Goal: Complete application form

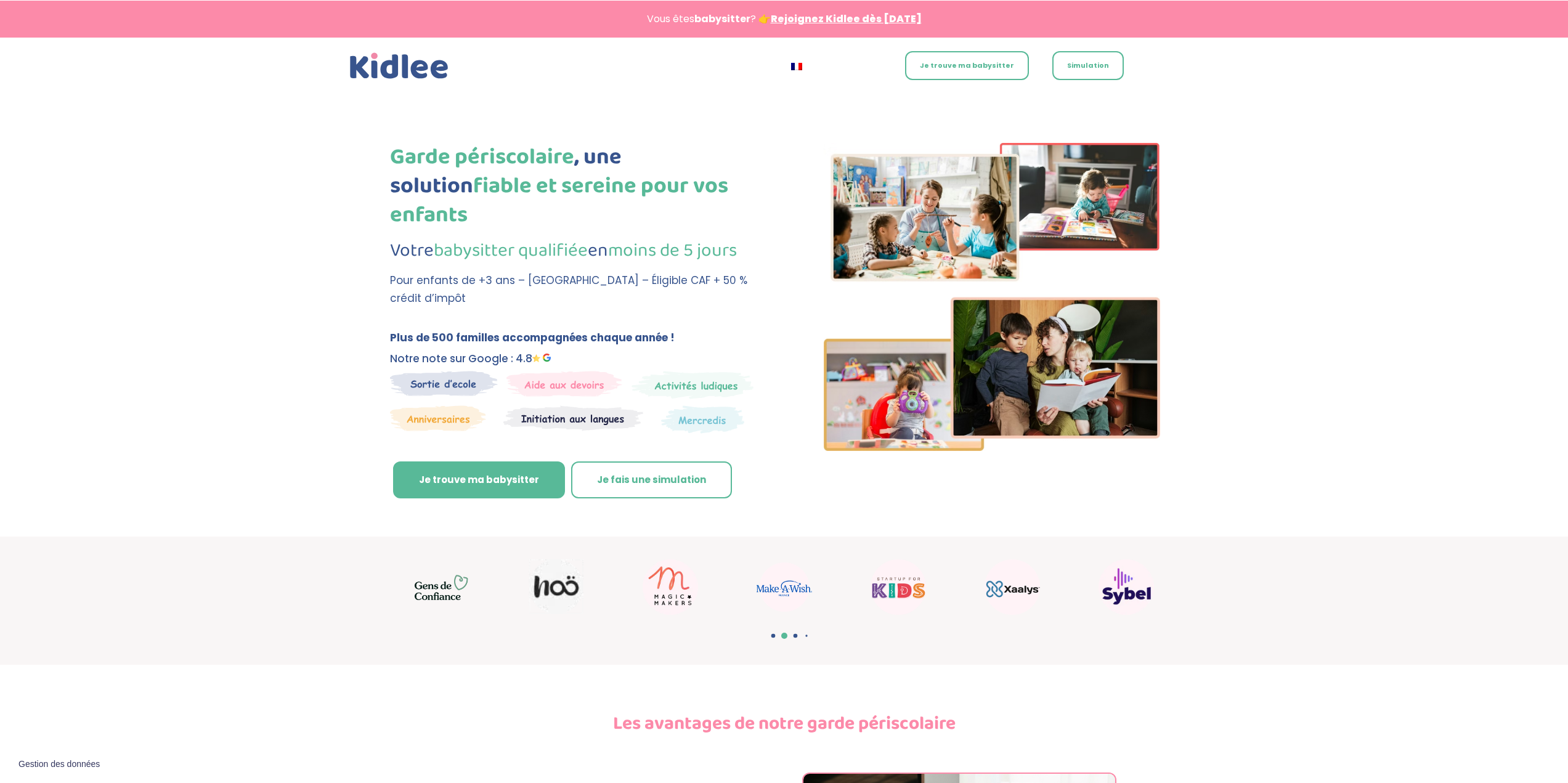
click at [932, 64] on link "Je trouve ma babysitter" at bounding box center [967, 65] width 124 height 29
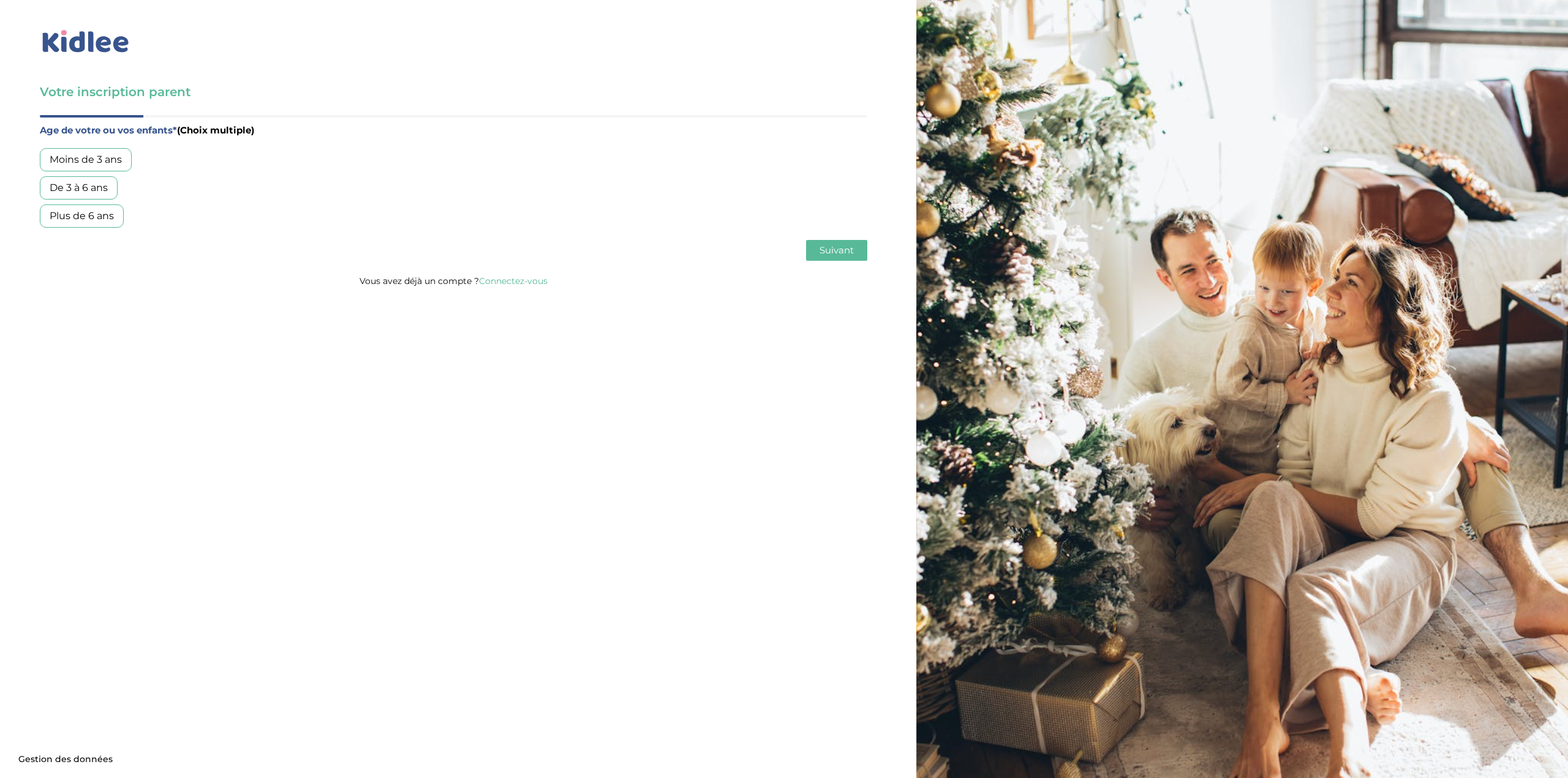
click at [92, 190] on div "De 3 à 6 ans" at bounding box center [79, 188] width 78 height 23
click at [830, 257] on button "Suivant" at bounding box center [837, 250] width 61 height 21
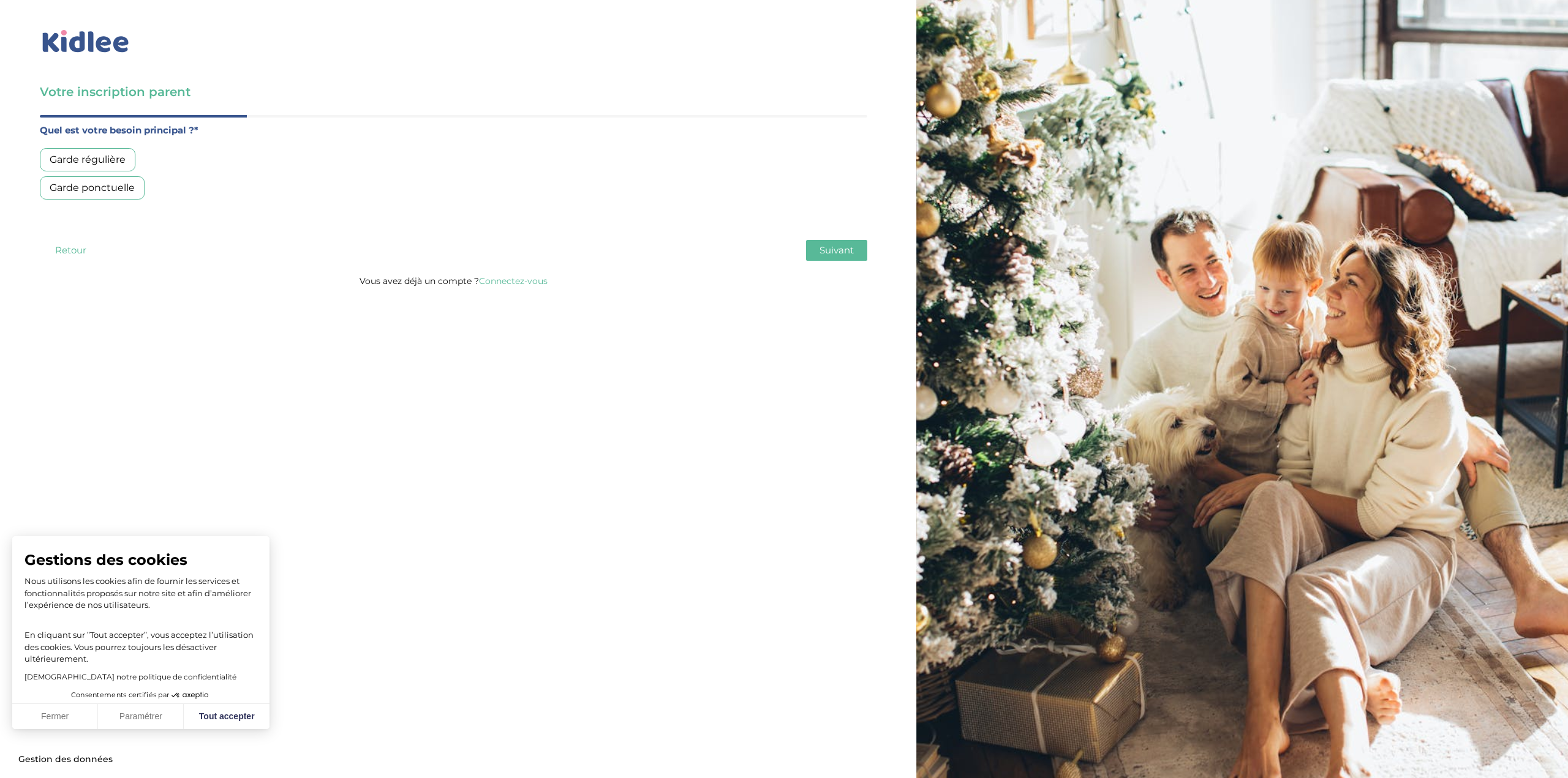
click at [110, 161] on div "Garde régulière" at bounding box center [87, 160] width 95 height 23
click at [842, 253] on span "Suivant" at bounding box center [837, 250] width 35 height 12
click at [137, 159] on div "Moins de 30h/mois" at bounding box center [95, 160] width 112 height 23
click at [829, 258] on button "Suivant" at bounding box center [837, 250] width 61 height 21
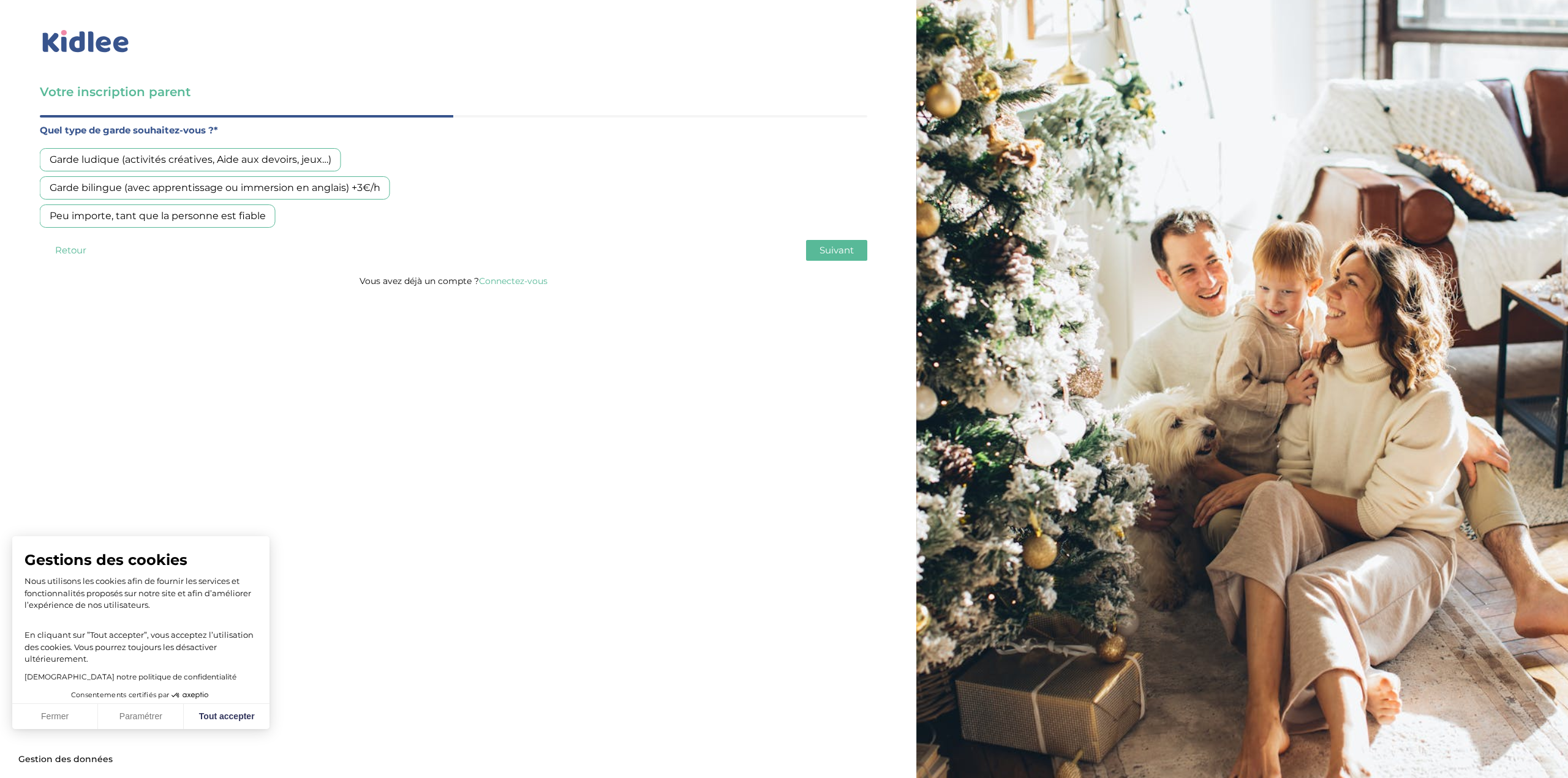
click at [224, 218] on div "Peu importe, tant que la personne est fiable" at bounding box center [157, 216] width 236 height 23
click at [819, 251] on button "Suivant" at bounding box center [837, 250] width 61 height 21
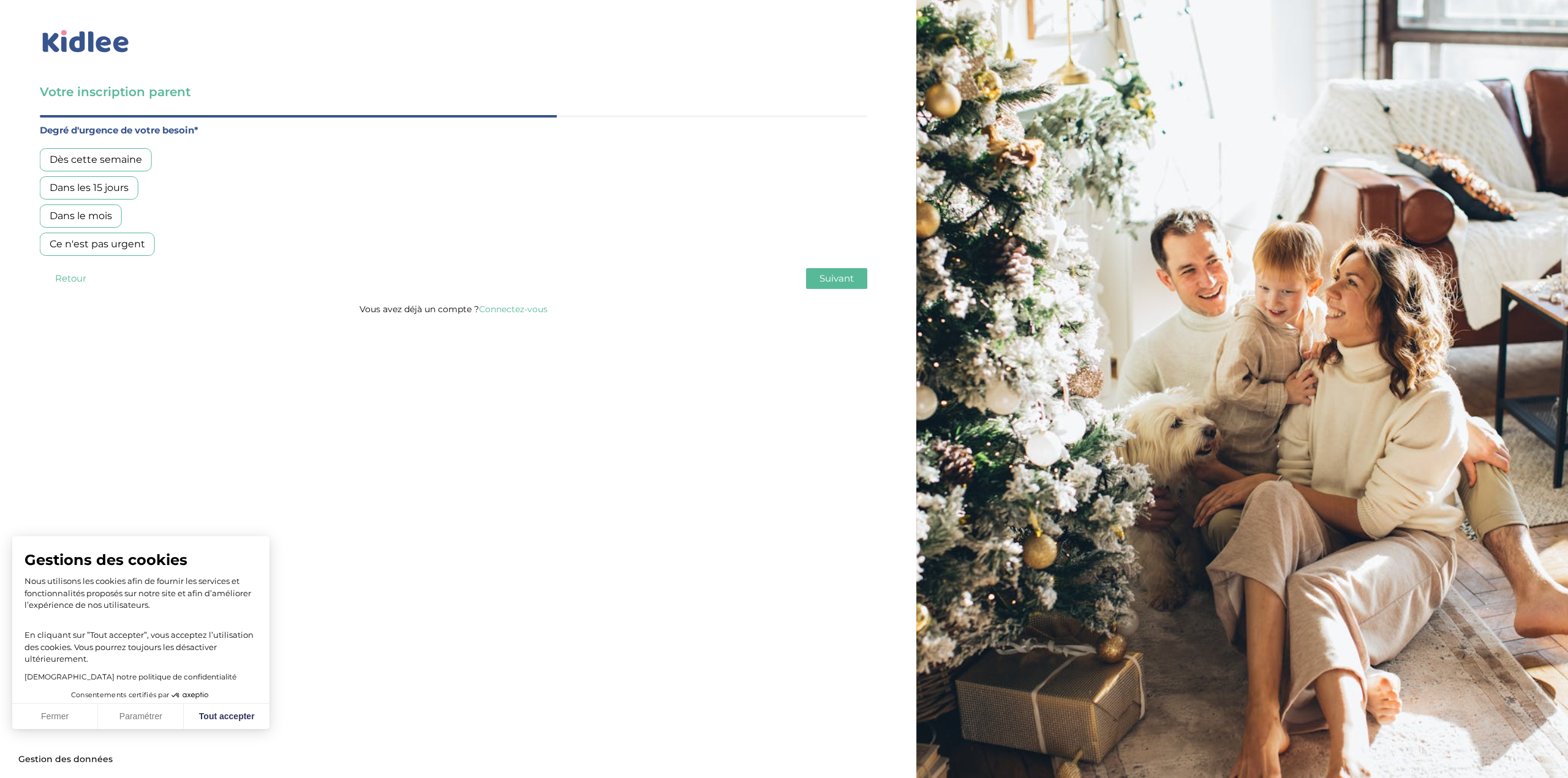
click at [131, 164] on div "Dès cette semaine" at bounding box center [95, 160] width 112 height 23
click at [827, 288] on button "Suivant" at bounding box center [837, 278] width 61 height 21
click at [151, 188] on div "Oui, en direct ou via cercle proche" at bounding box center [132, 188] width 185 height 23
click at [826, 276] on span "Suivant" at bounding box center [837, 278] width 35 height 12
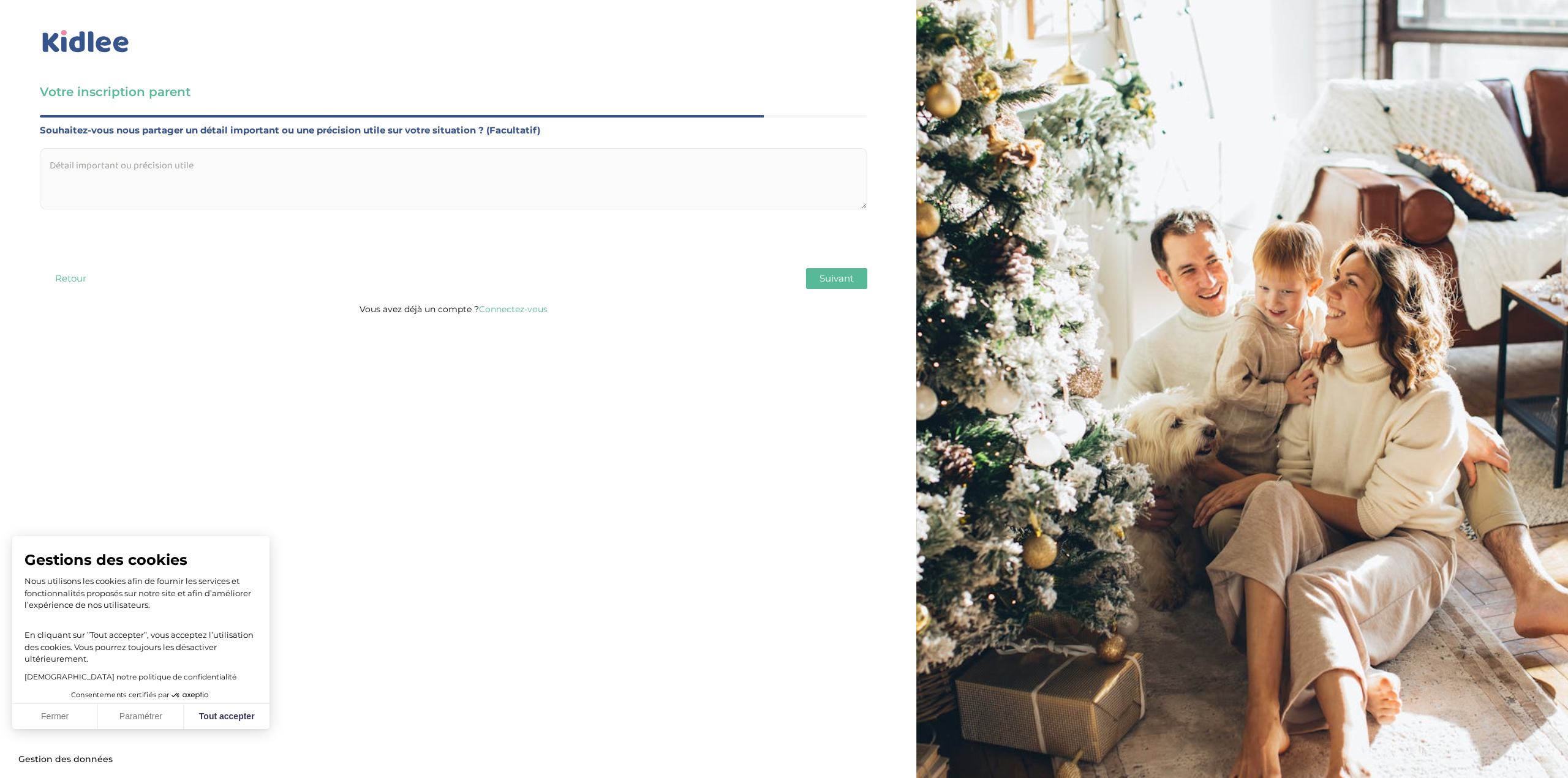
click at [826, 276] on span "Suivant" at bounding box center [837, 278] width 35 height 12
